Goal: Navigation & Orientation: Go to known website

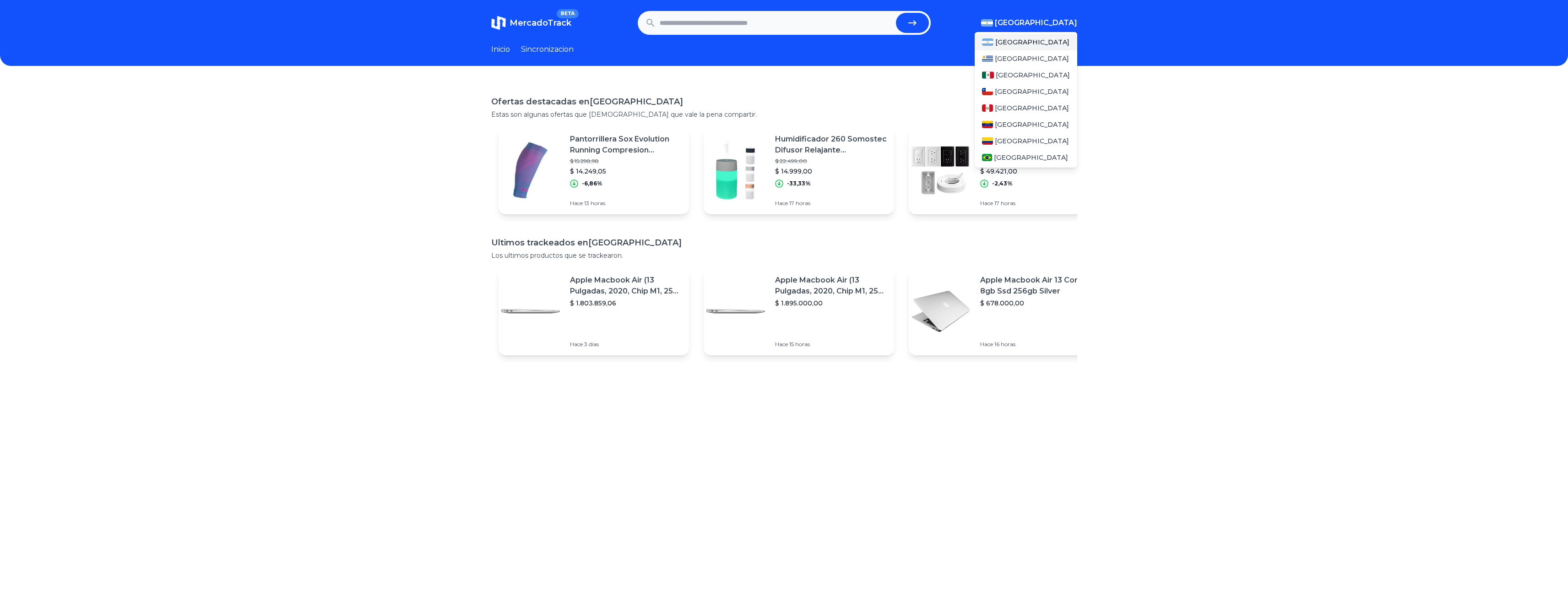
click at [1052, 18] on span "[GEOGRAPHIC_DATA]" at bounding box center [1035, 23] width 82 height 11
click at [1045, 71] on div "[GEOGRAPHIC_DATA]" at bounding box center [1026, 75] width 102 height 16
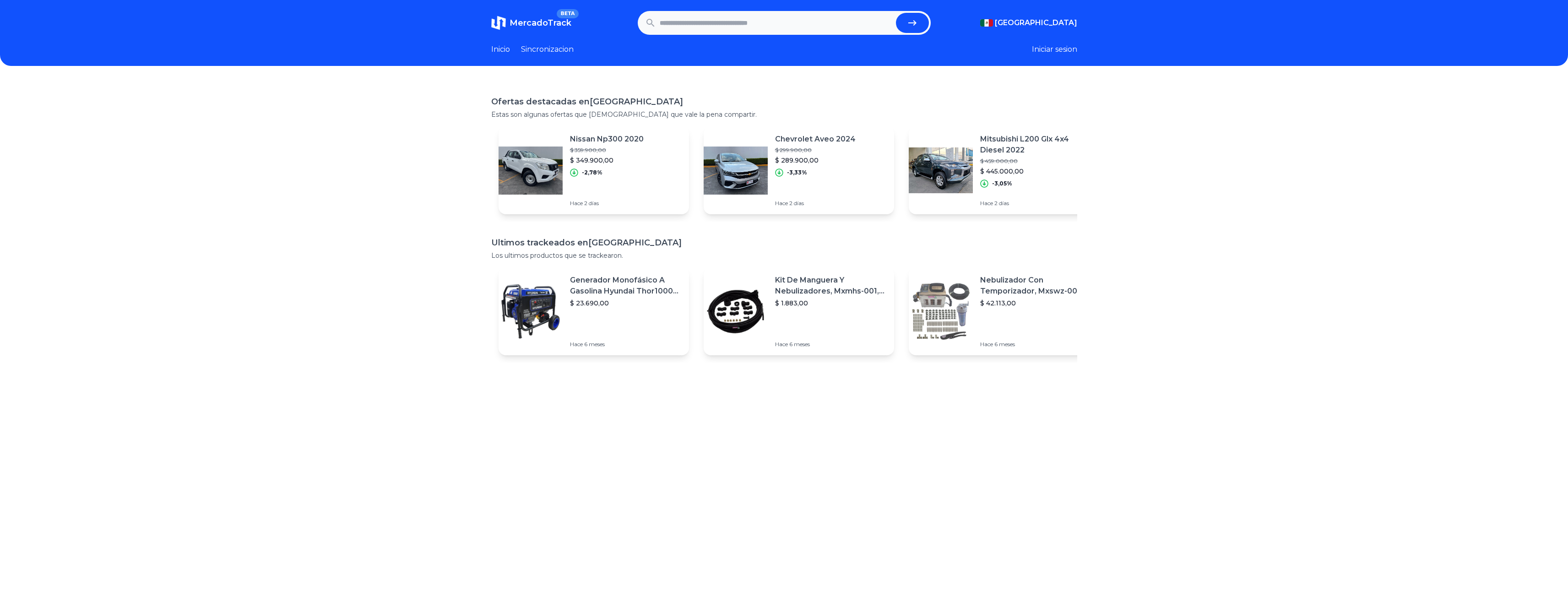
click at [1279, 100] on div "Ofertas destacadas en [GEOGRAPHIC_DATA] Estas son algunas ofertas que [DEMOGRAP…" at bounding box center [784, 379] width 1568 height 598
click at [510, 51] on link "Inicio" at bounding box center [500, 49] width 19 height 11
click at [1065, 45] on button "Iniciar sesion" at bounding box center [1054, 49] width 45 height 11
click at [1059, 52] on button "Iniciar sesion" at bounding box center [1054, 49] width 45 height 11
